Goal: Find contact information: Find contact information

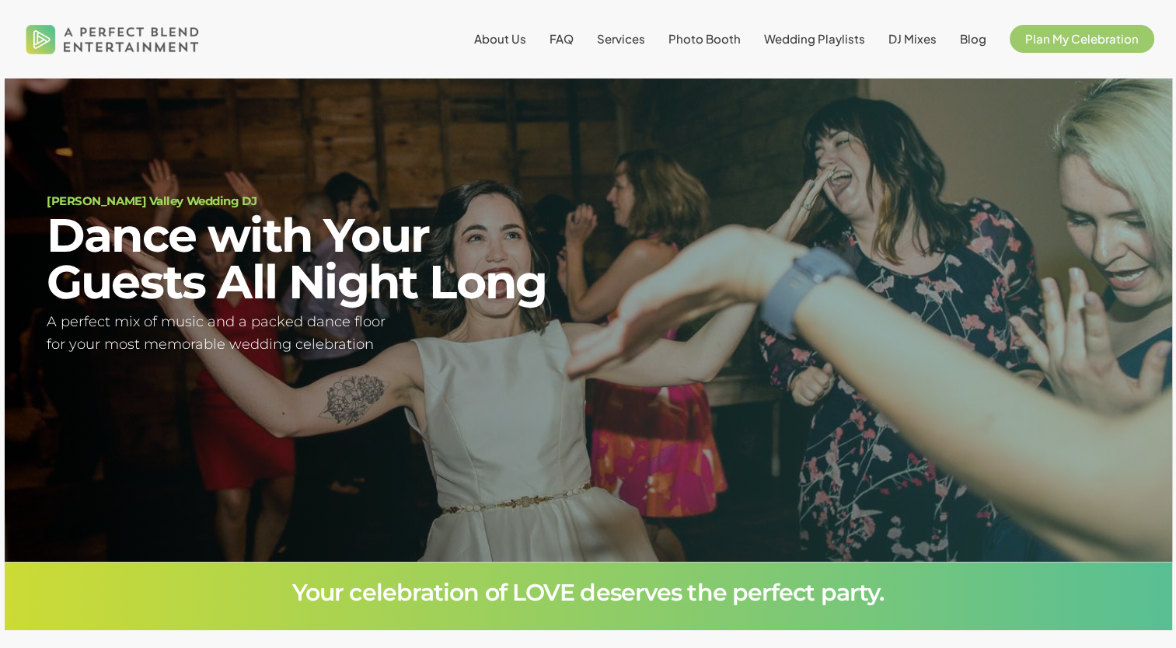
scroll to position [90, 0]
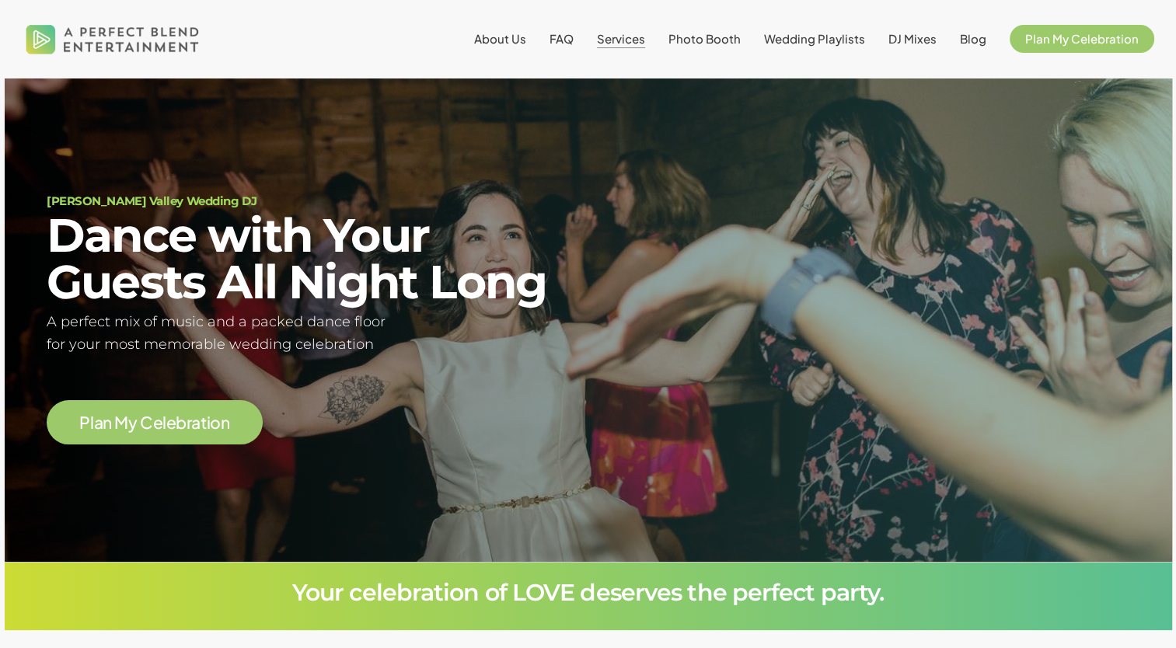
click at [621, 40] on span "Services" at bounding box center [621, 38] width 48 height 15
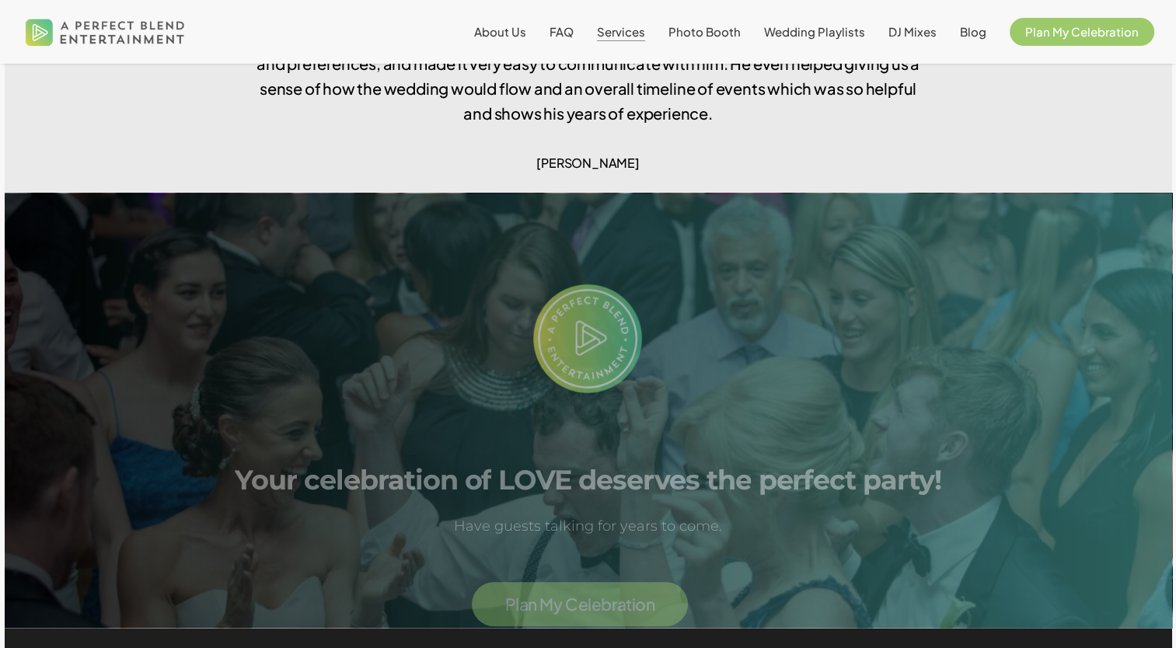
scroll to position [3341, 0]
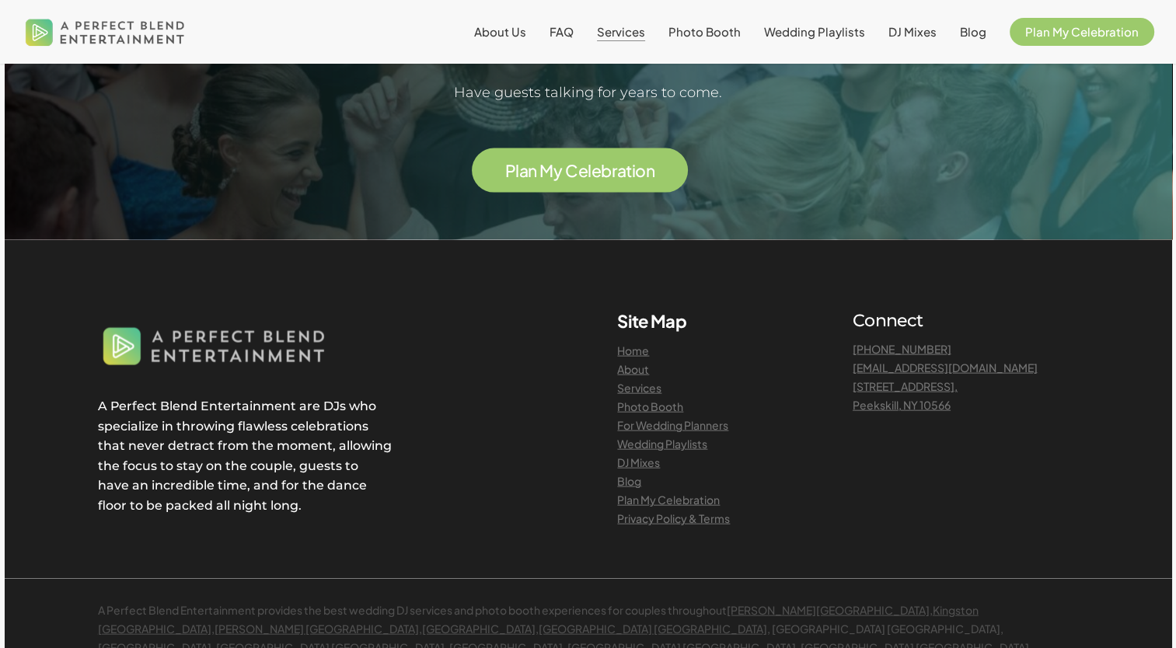
drag, startPoint x: 1047, startPoint y: 331, endPoint x: 850, endPoint y: 333, distance: 196.6
click at [850, 333] on div "Connect [PHONE_NUMBER] [EMAIL_ADDRESS][DOMAIN_NAME] [STREET_ADDRESS]" at bounding box center [965, 419] width 264 height 218
copy link "[EMAIL_ADDRESS][DOMAIN_NAME]"
